Goal: Navigation & Orientation: Find specific page/section

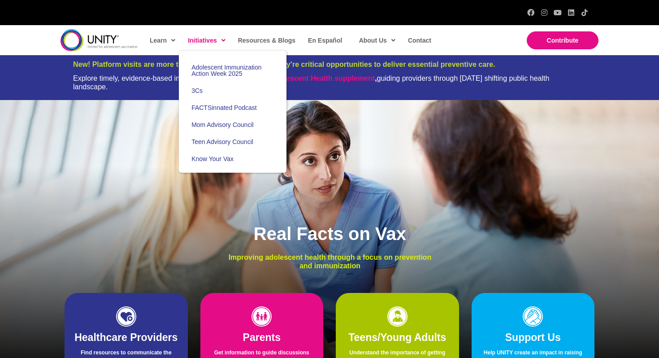
click at [185, 42] on link "Initiatives" at bounding box center [206, 40] width 46 height 21
click at [211, 71] on span "Adolescent Immunization Action Week 2025" at bounding box center [226, 70] width 70 height 13
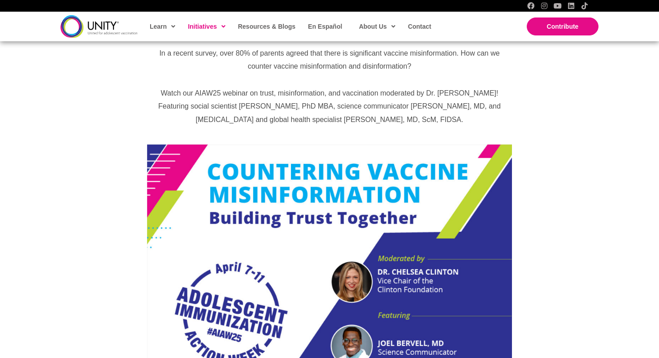
scroll to position [484, 0]
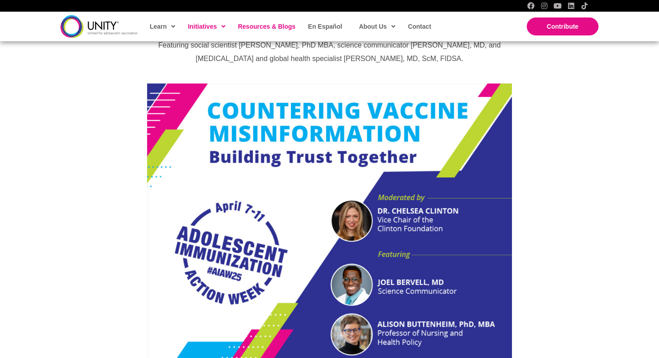
click at [275, 28] on span "Resources & Blogs" at bounding box center [266, 26] width 57 height 7
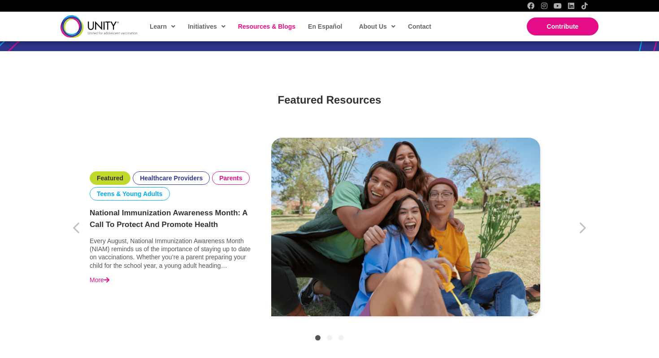
scroll to position [327, 0]
